Goal: Communication & Community: Participate in discussion

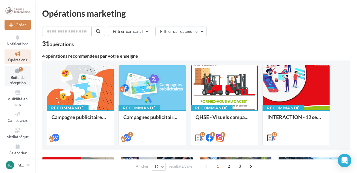
click at [26, 76] on link "Boîte de réception 1" at bounding box center [18, 76] width 26 height 21
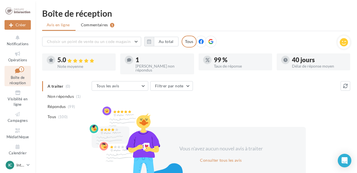
click at [104, 23] on span "Commentaires" at bounding box center [94, 25] width 27 height 6
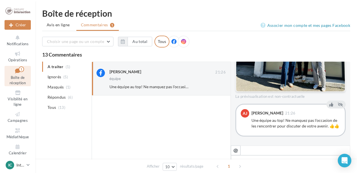
scroll to position [28, 0]
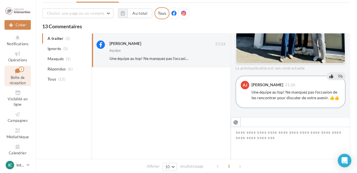
click at [329, 76] on icon at bounding box center [331, 76] width 4 height 4
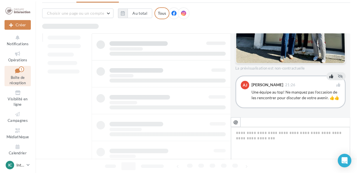
click at [265, 134] on textarea at bounding box center [290, 144] width 119 height 35
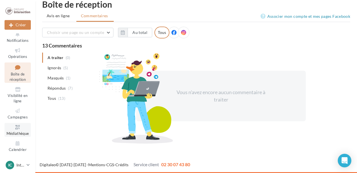
scroll to position [0, 0]
